Goal: Task Accomplishment & Management: Use online tool/utility

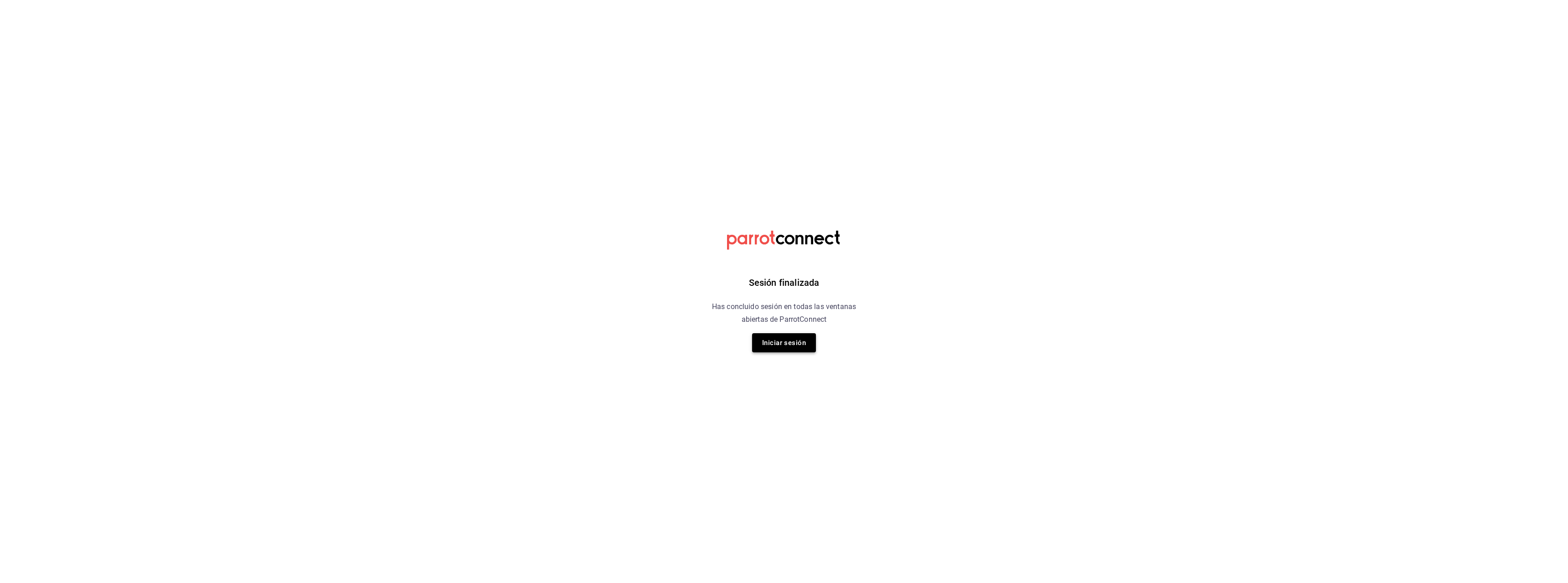
click at [785, 338] on button "Iniciar sesión" at bounding box center [784, 342] width 64 height 19
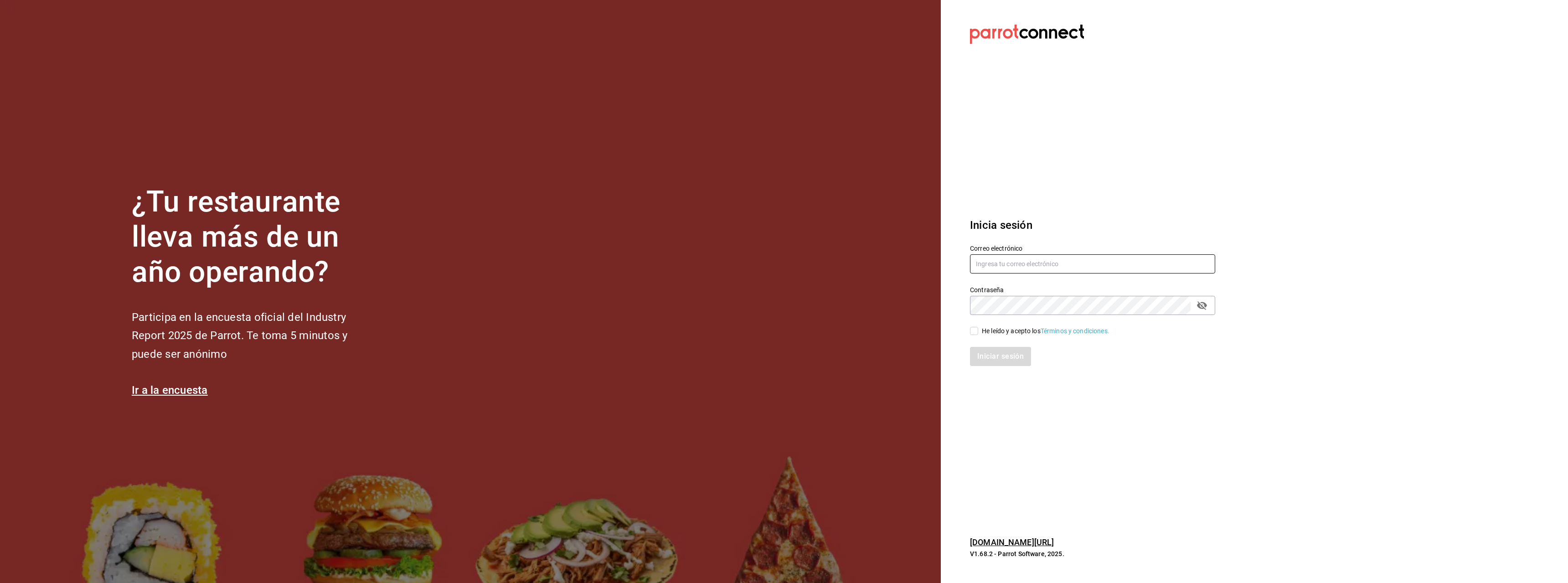
type input "[EMAIL_ADDRESS][DOMAIN_NAME]"
click at [1204, 309] on icon "passwordField" at bounding box center [1202, 305] width 11 height 11
click at [976, 329] on input "He leído y acepto los Términos y condiciones." at bounding box center [974, 330] width 8 height 8
checkbox input "true"
click at [997, 363] on button "Iniciar sesión" at bounding box center [1001, 356] width 62 height 19
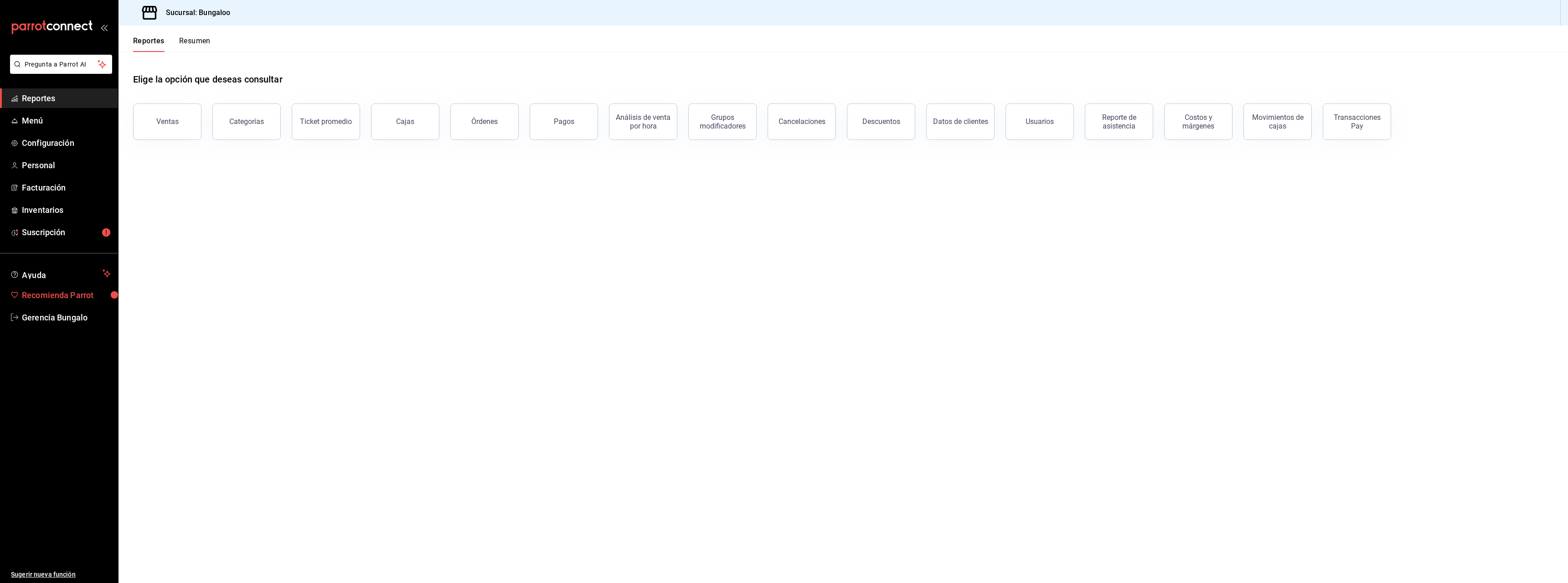
click at [80, 296] on span "Recomienda Parrot" at bounding box center [66, 295] width 89 height 12
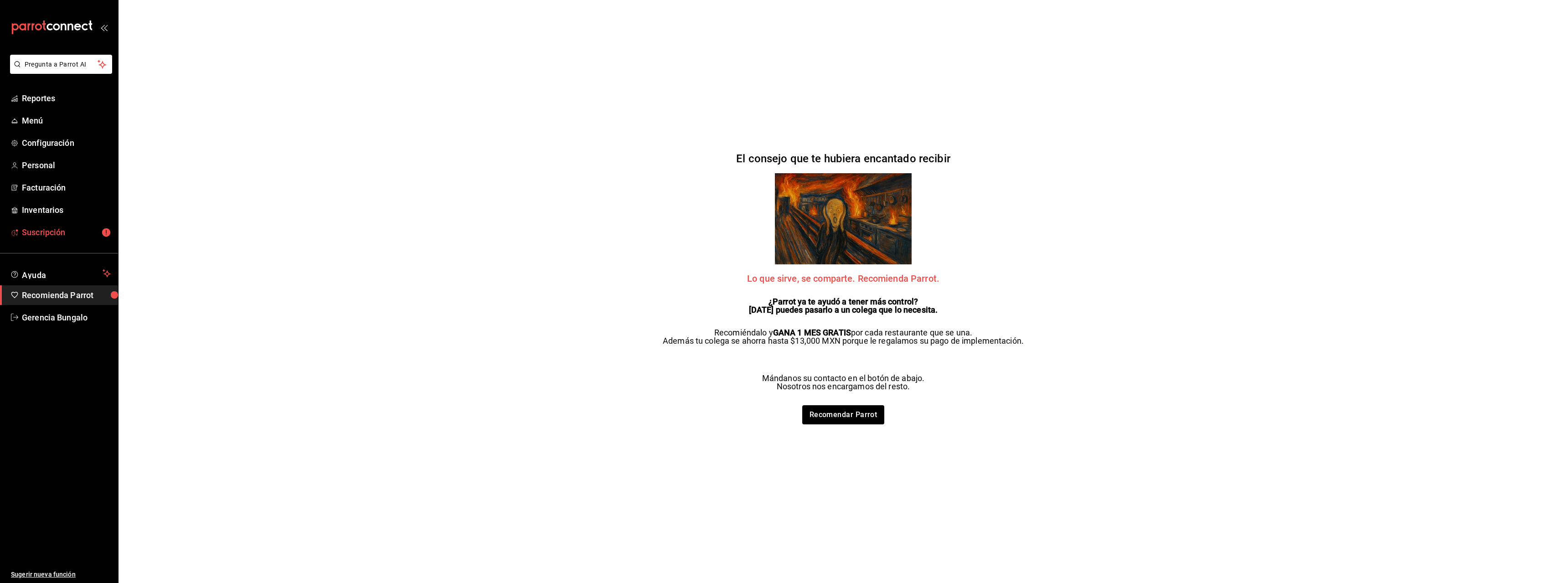
click at [61, 231] on span "Suscripción" at bounding box center [66, 232] width 89 height 12
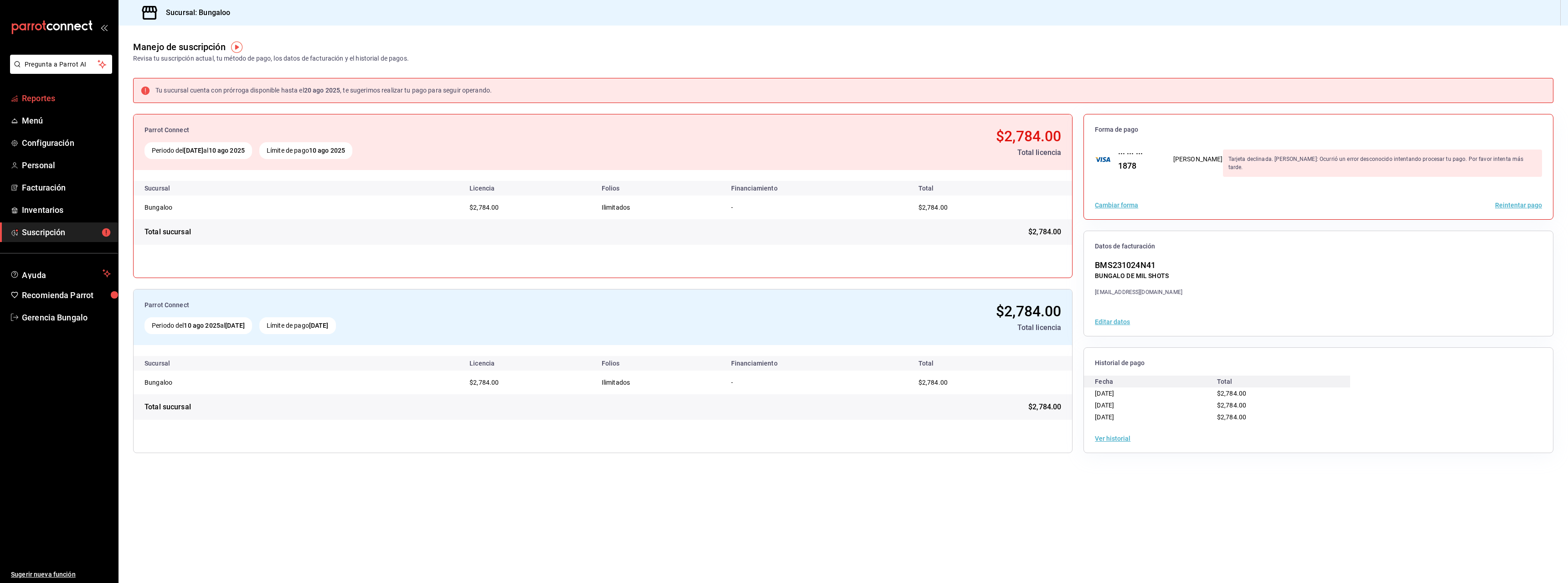
click at [40, 97] on span "Reportes" at bounding box center [66, 98] width 89 height 12
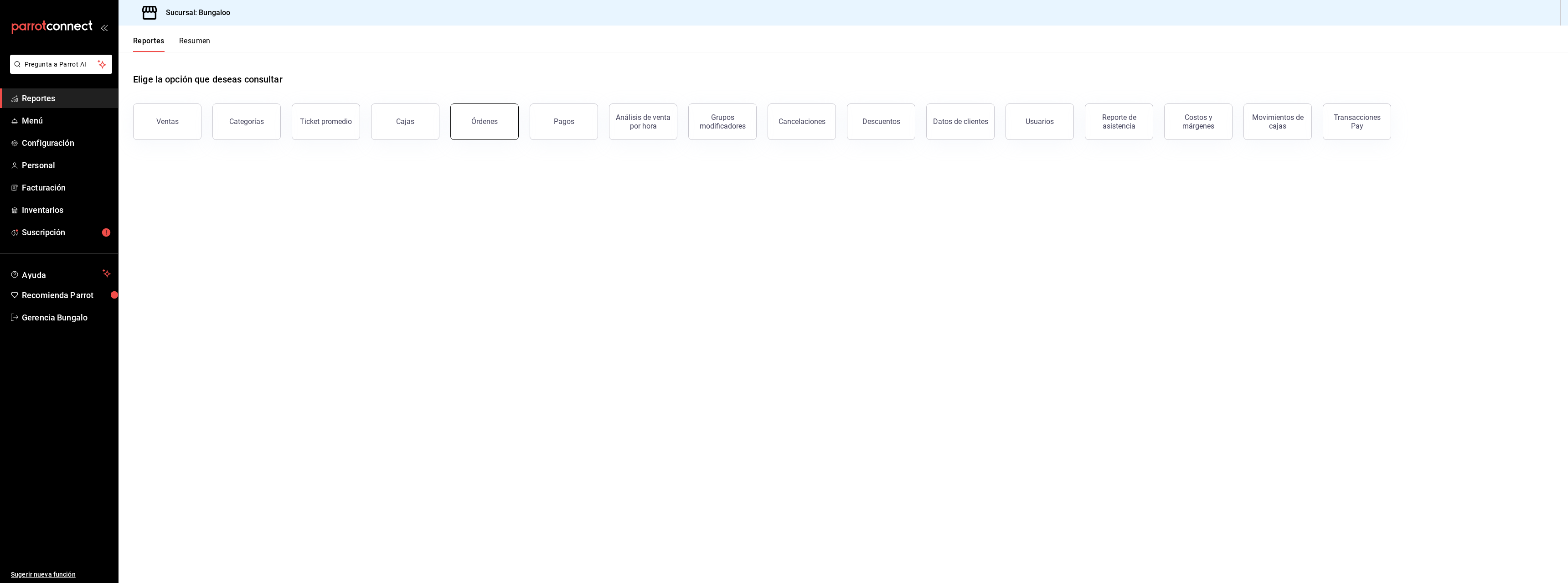
click at [481, 124] on div "Órdenes" at bounding box center [484, 121] width 26 height 9
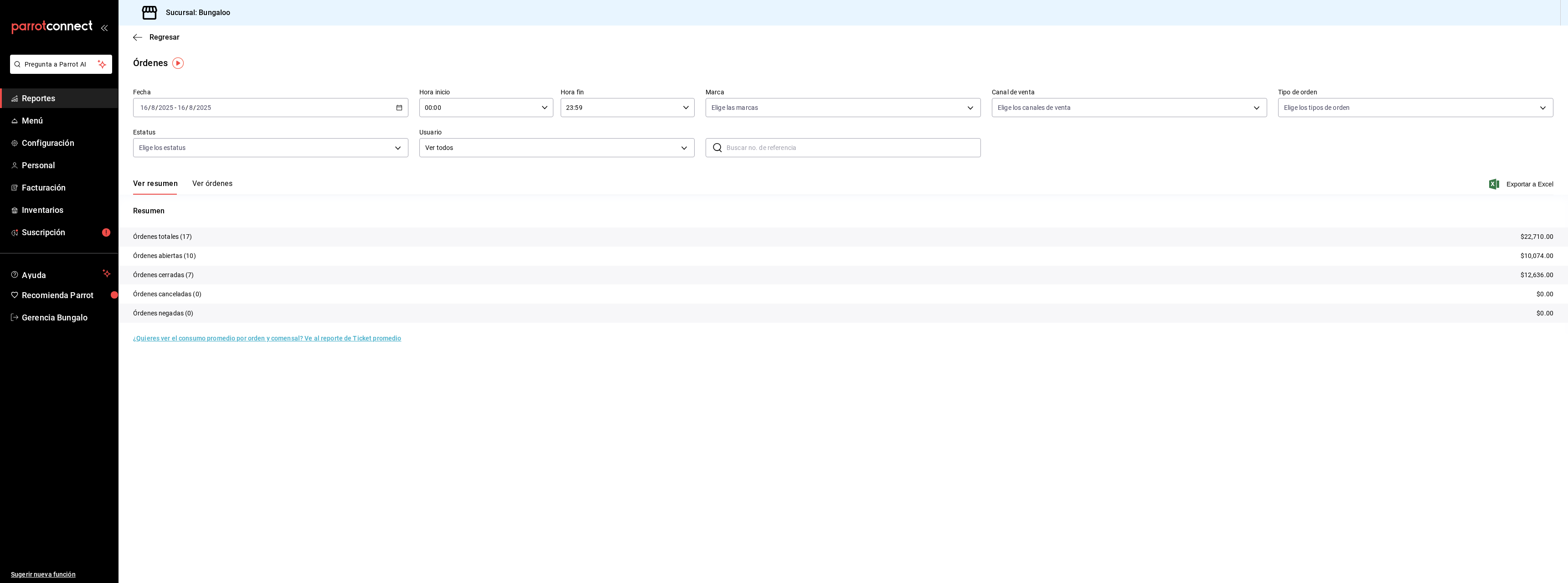
click at [284, 110] on div "2025-08-16 16 / 8 / 2025 - 2025-08-16 16 / 8 / 2025" at bounding box center [271, 107] width 275 height 19
click at [163, 237] on span "Rango de fechas" at bounding box center [176, 238] width 71 height 10
click at [318, 139] on icon "button" at bounding box center [320, 141] width 11 height 11
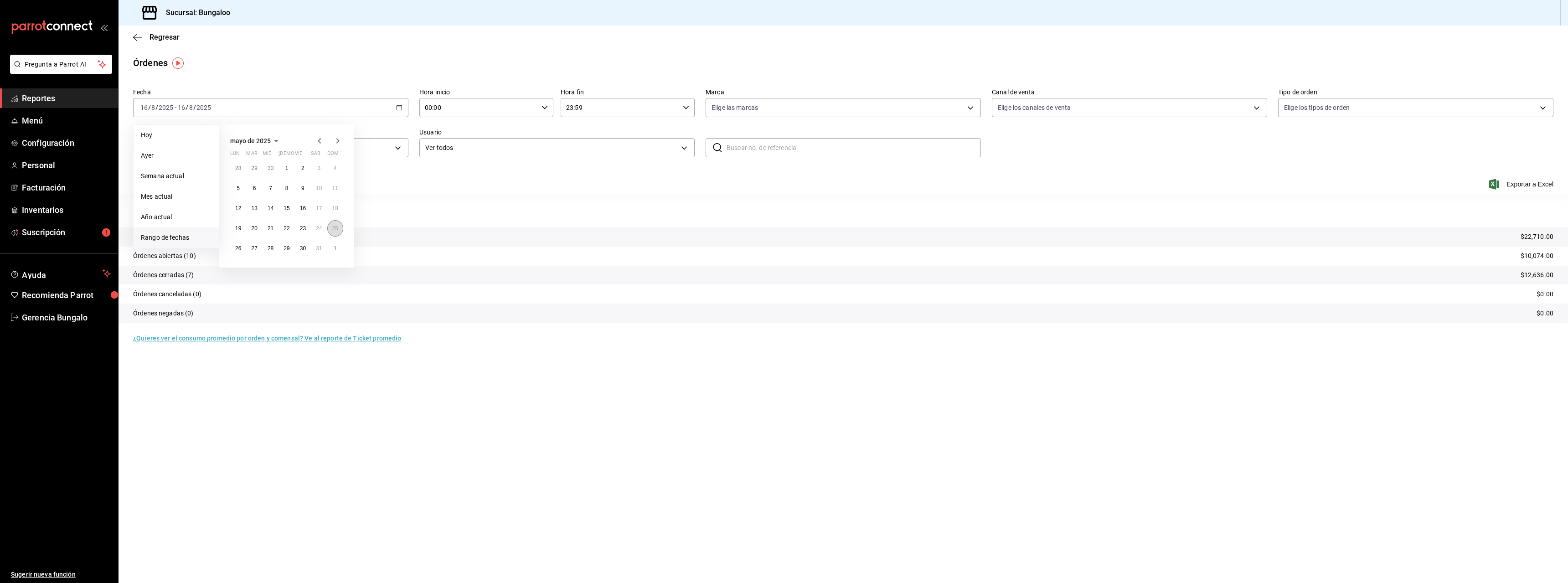
click at [337, 231] on abbr "25" at bounding box center [335, 228] width 6 height 6
click at [335, 230] on abbr "25" at bounding box center [335, 228] width 6 height 6
click at [221, 183] on button "Ver órdenes" at bounding box center [212, 186] width 40 height 15
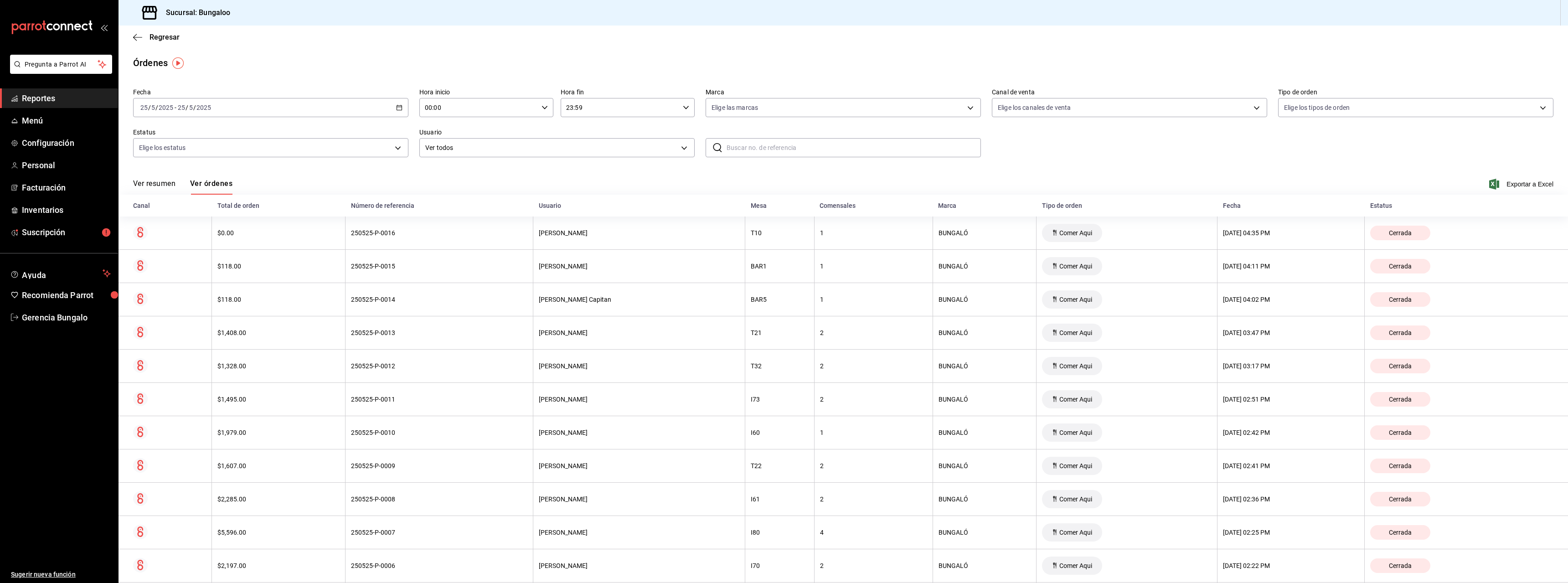
click at [48, 103] on span "Reportes" at bounding box center [66, 98] width 89 height 12
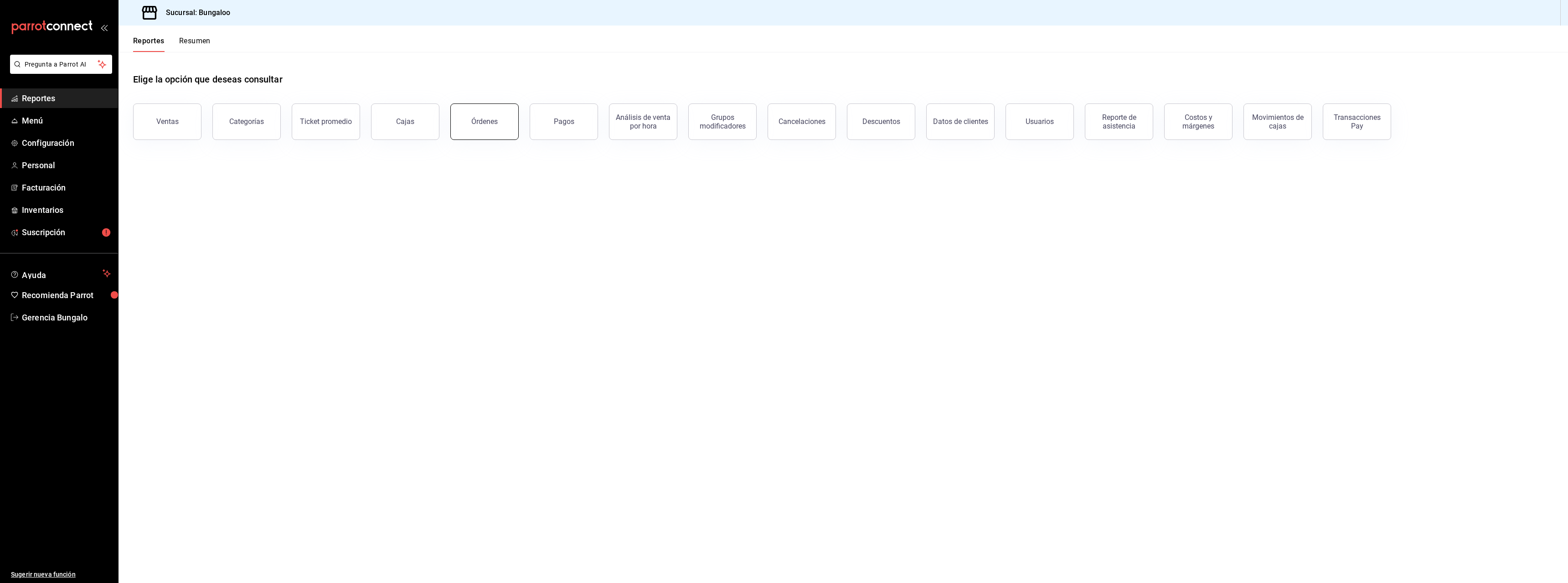
click at [477, 124] on div "Órdenes" at bounding box center [484, 121] width 26 height 9
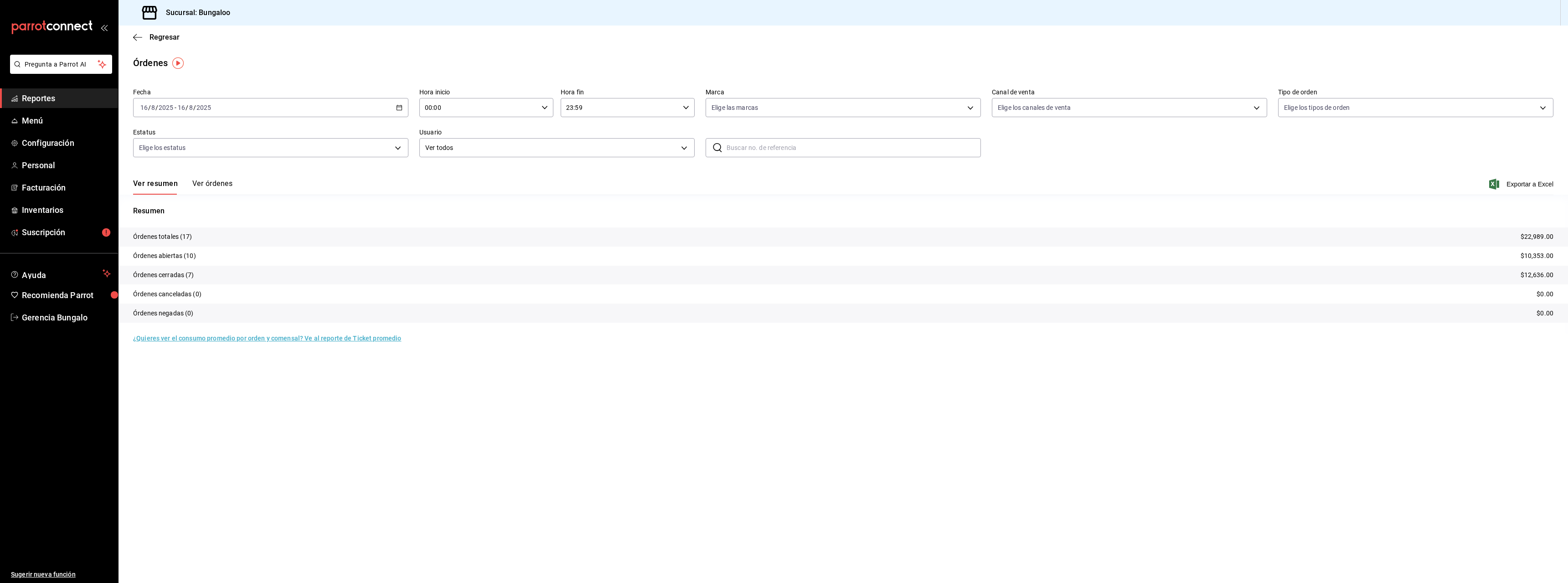
click at [282, 111] on div "2025-08-16 16 / 8 / 2025 - 2025-08-16 16 / 8 / 2025" at bounding box center [271, 107] width 275 height 19
click at [167, 238] on span "Rango de fechas" at bounding box center [176, 238] width 71 height 10
click at [275, 141] on icon "button" at bounding box center [281, 141] width 11 height 11
click at [292, 173] on abbr "mayo" at bounding box center [287, 175] width 13 height 6
click at [239, 250] on abbr "26" at bounding box center [238, 248] width 6 height 6
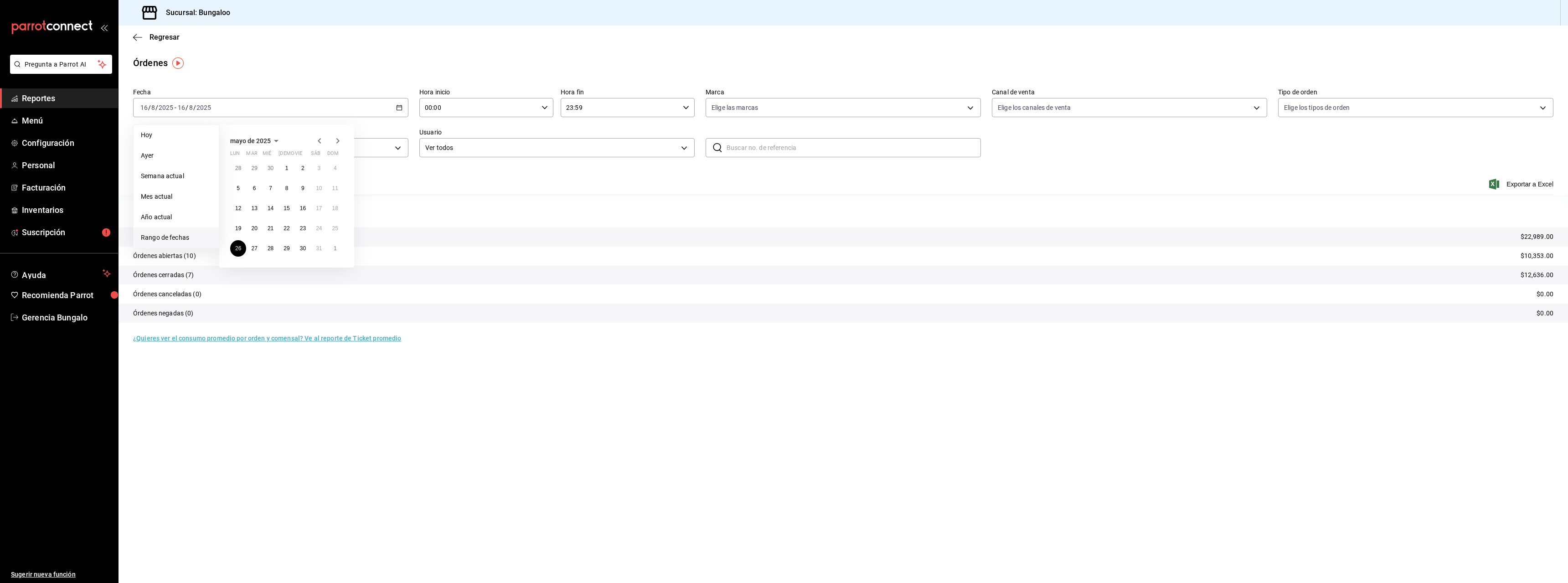
click at [338, 142] on icon "button" at bounding box center [338, 141] width 3 height 5
click at [306, 207] on abbr "15" at bounding box center [303, 208] width 6 height 6
click at [1517, 186] on span "Exportar a Excel" at bounding box center [1522, 184] width 63 height 11
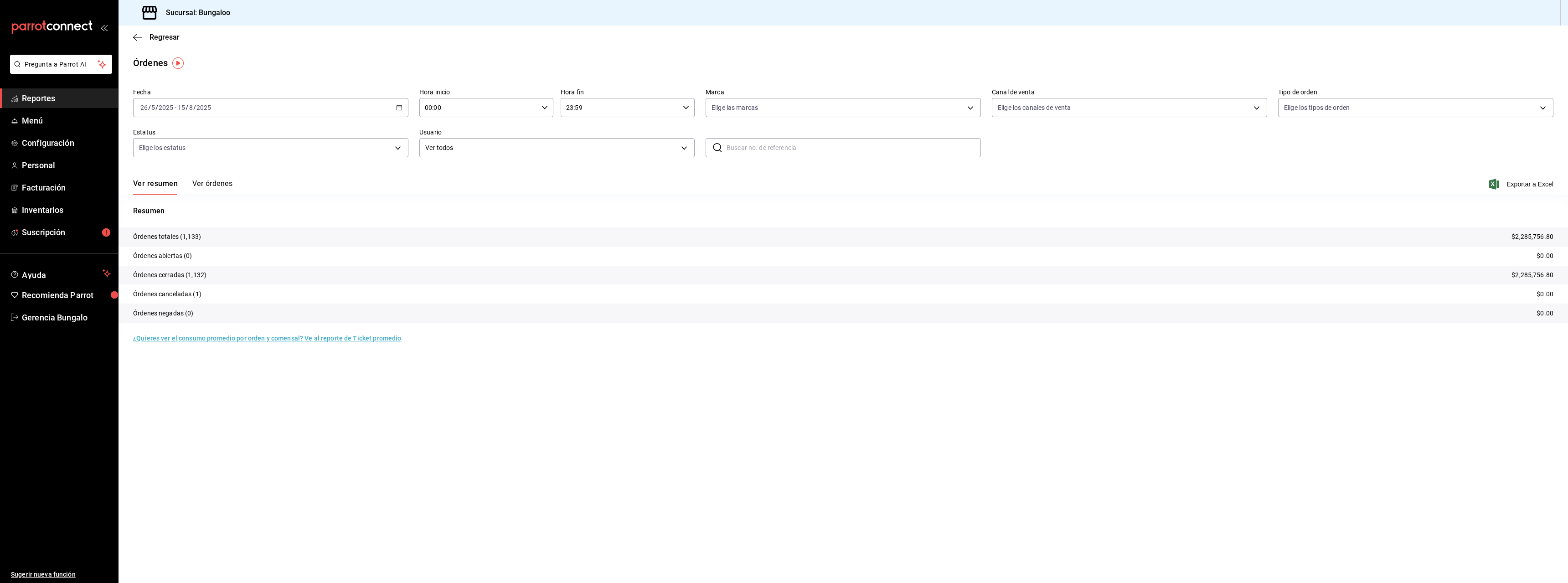
click at [49, 96] on span "Reportes" at bounding box center [66, 98] width 89 height 12
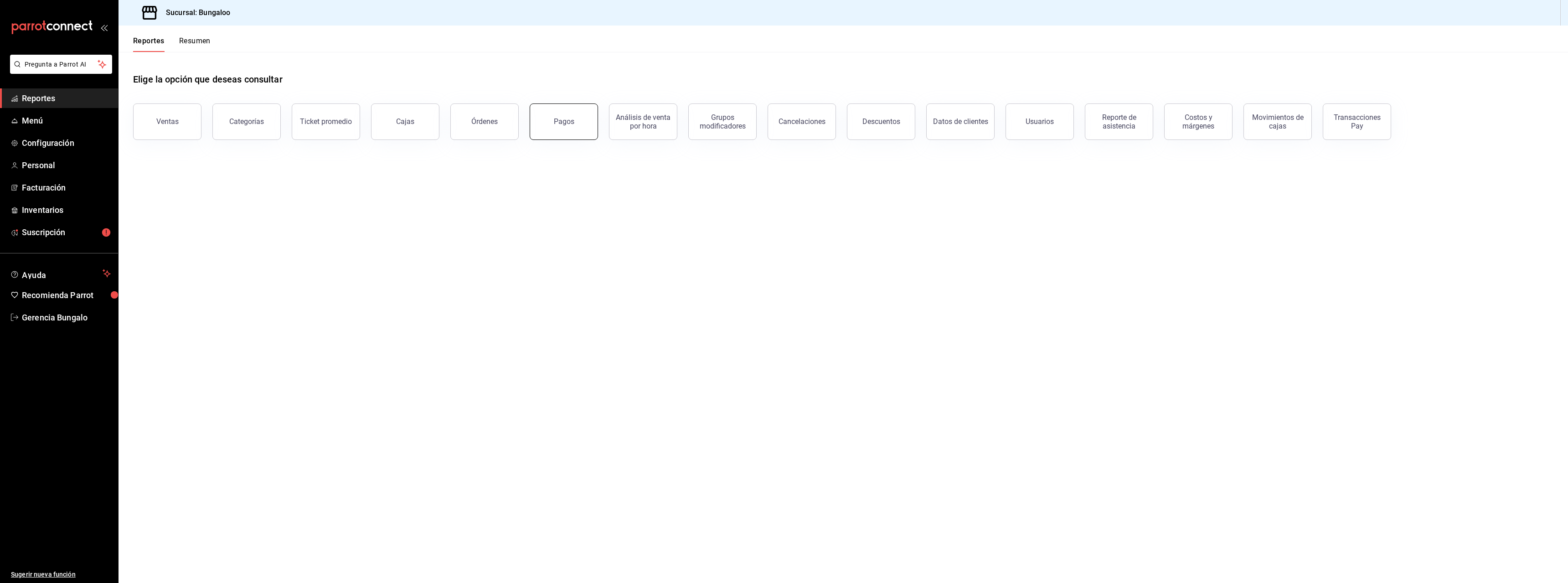
click at [565, 125] on div "Pagos" at bounding box center [564, 121] width 21 height 9
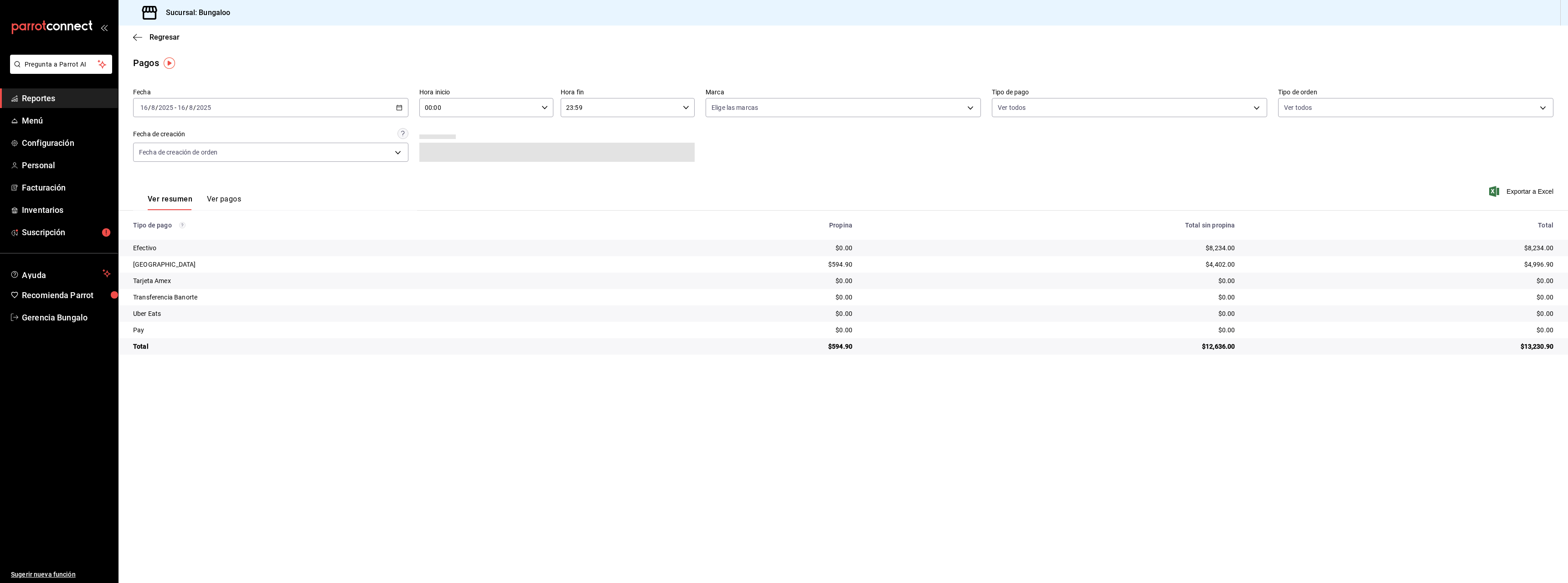
click at [187, 106] on span "/" at bounding box center [187, 108] width 2 height 7
click at [179, 235] on span "Rango de fechas" at bounding box center [176, 238] width 71 height 10
click at [277, 136] on icon "button" at bounding box center [281, 141] width 11 height 11
click at [298, 175] on button "mayo" at bounding box center [287, 174] width 38 height 16
click at [240, 250] on abbr "26" at bounding box center [238, 248] width 6 height 6
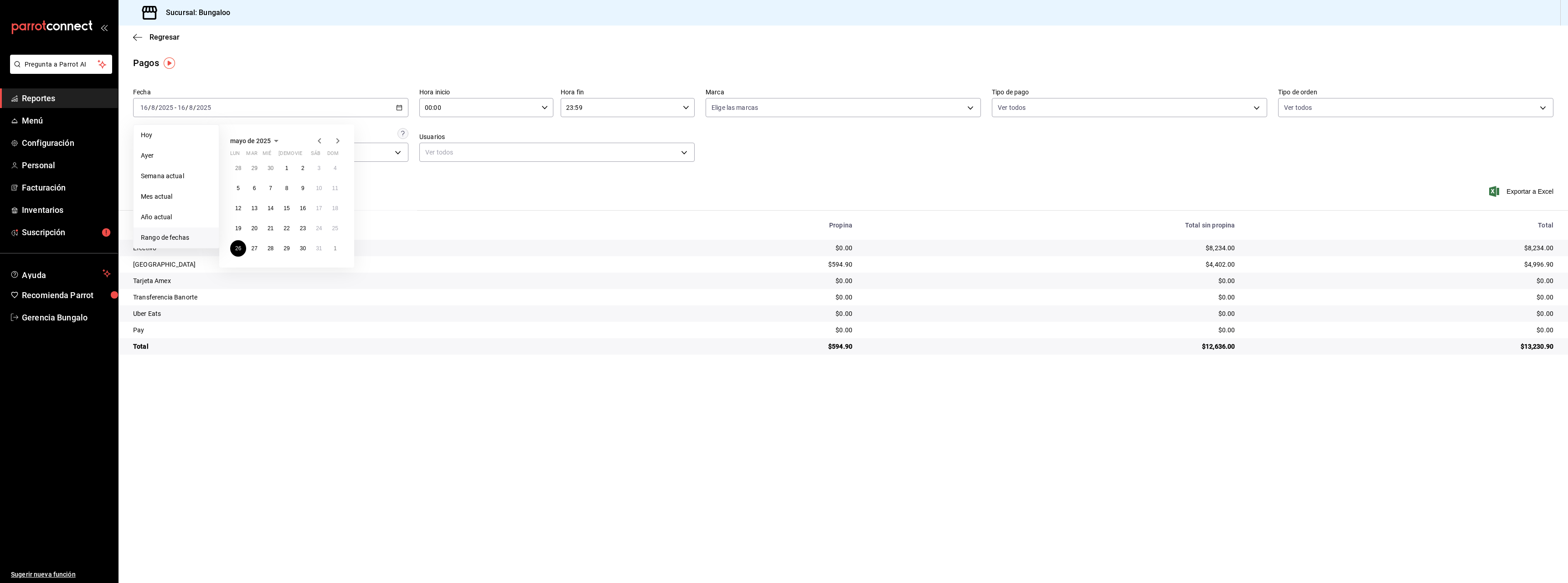
click at [340, 141] on icon "button" at bounding box center [338, 141] width 11 height 11
click at [306, 213] on button "15" at bounding box center [303, 208] width 16 height 16
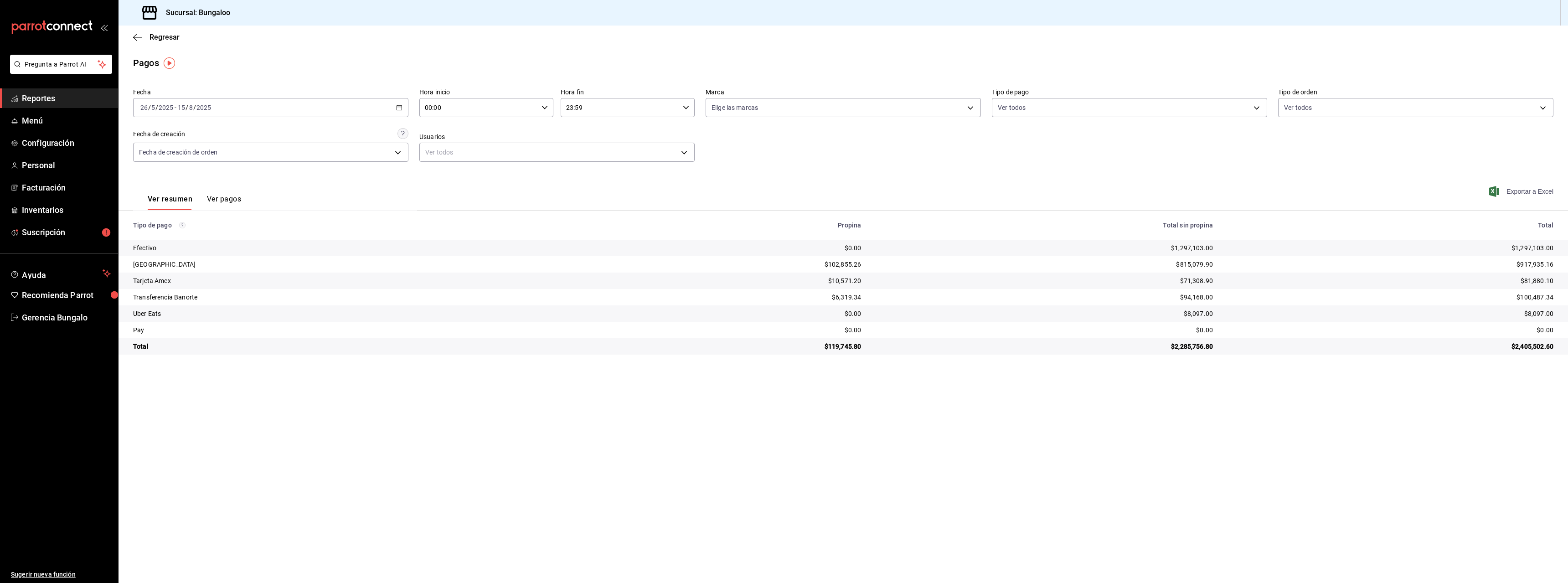
click at [1522, 192] on span "Exportar a Excel" at bounding box center [1522, 192] width 63 height 11
